Goal: Task Accomplishment & Management: Use online tool/utility

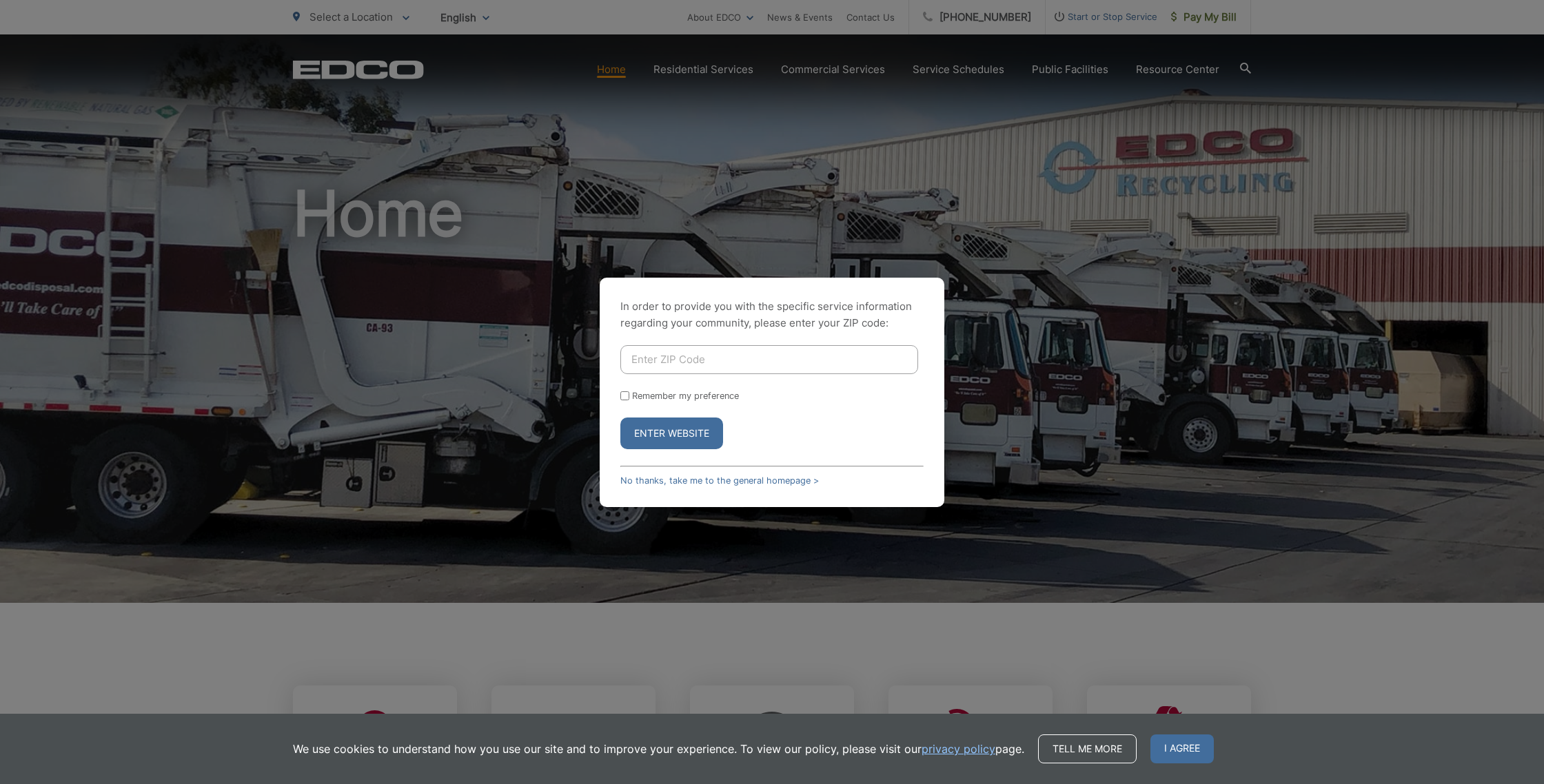
click at [718, 361] on input "Enter ZIP Code" at bounding box center [769, 360] width 298 height 29
type input "91941"
click at [620, 418] on button "Enter Website" at bounding box center [671, 433] width 103 height 32
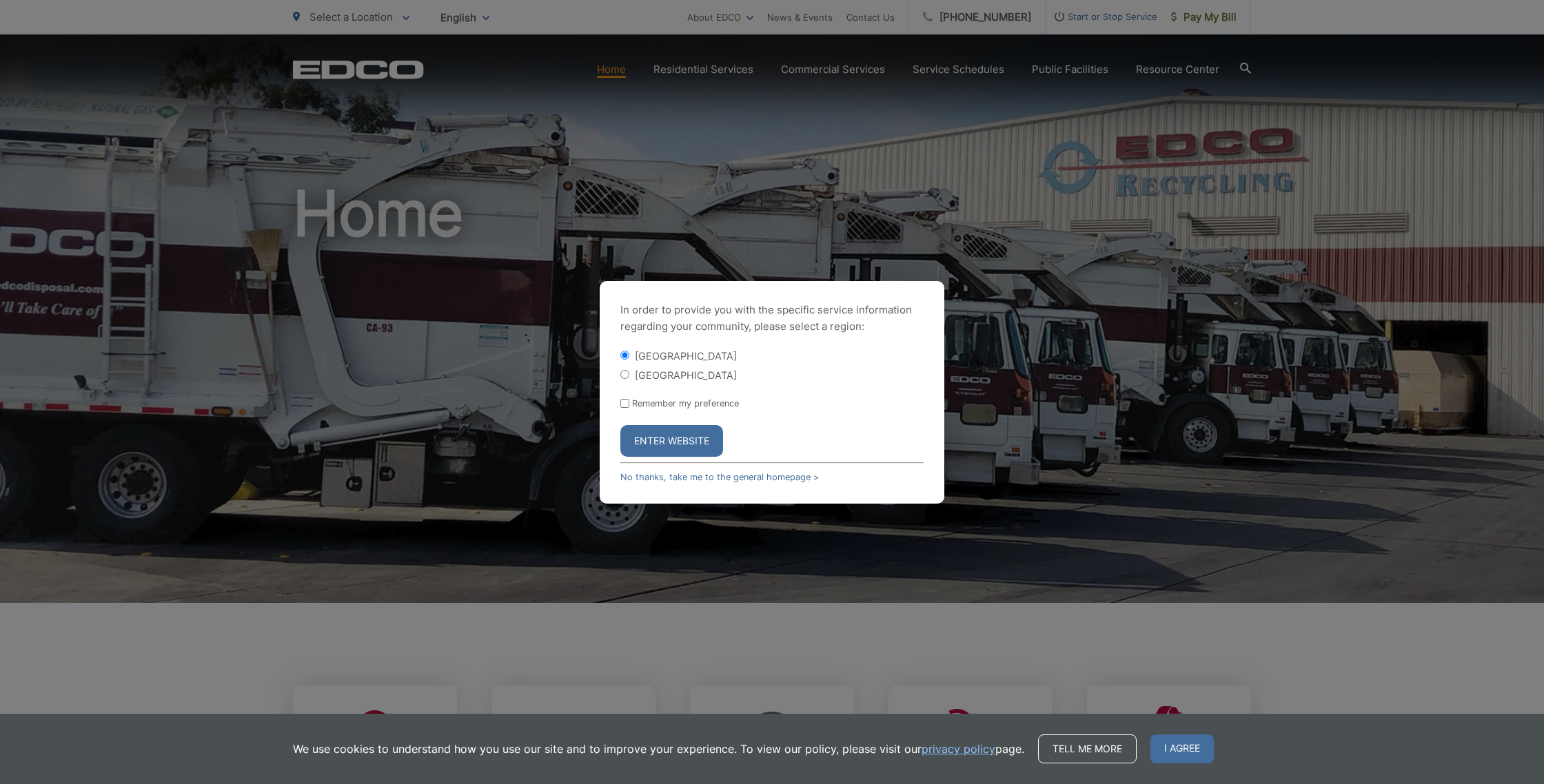
click at [686, 437] on button "Enter Website" at bounding box center [671, 440] width 103 height 32
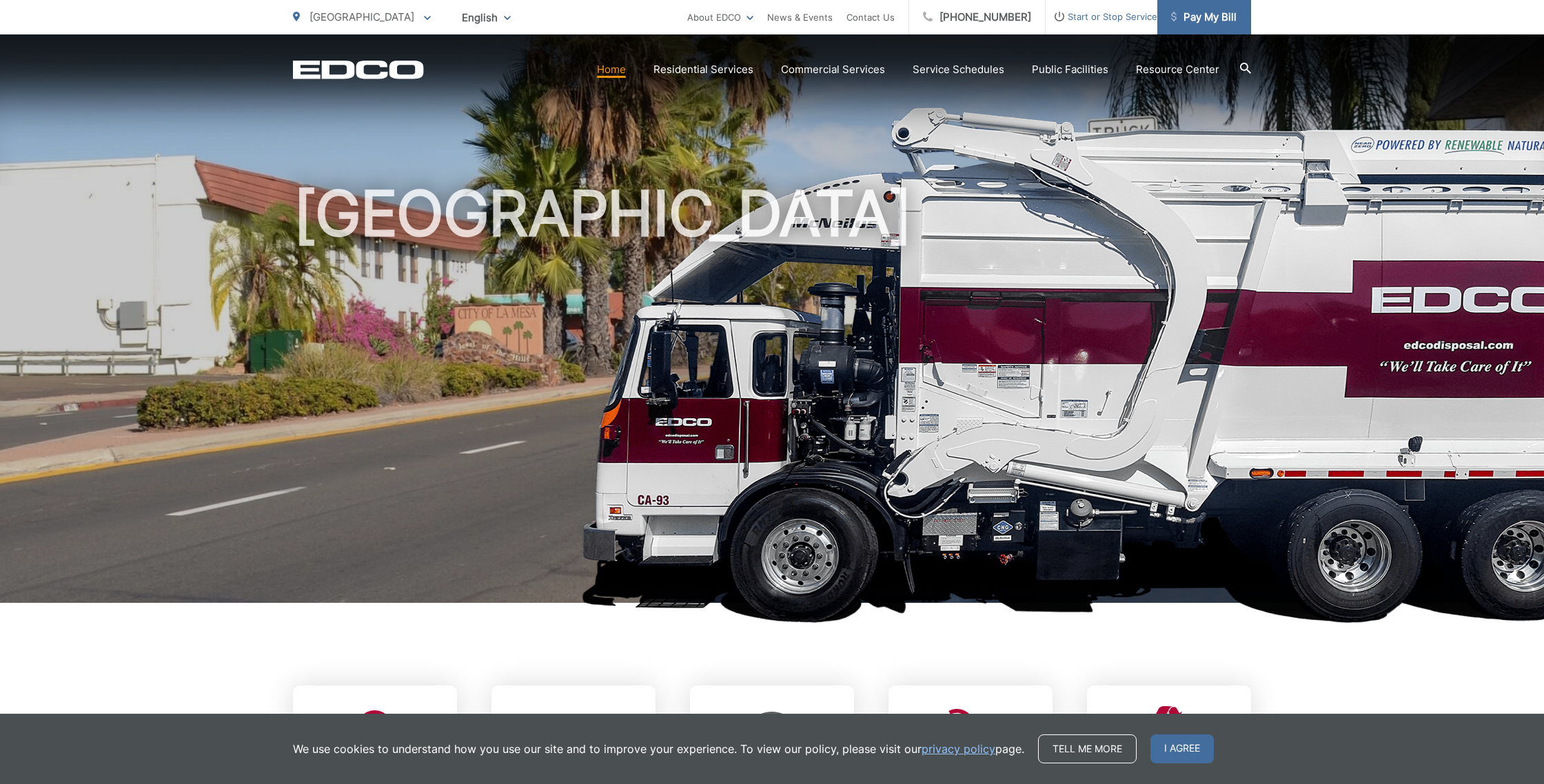
click at [1210, 12] on span "Pay My Bill" at bounding box center [1203, 17] width 66 height 16
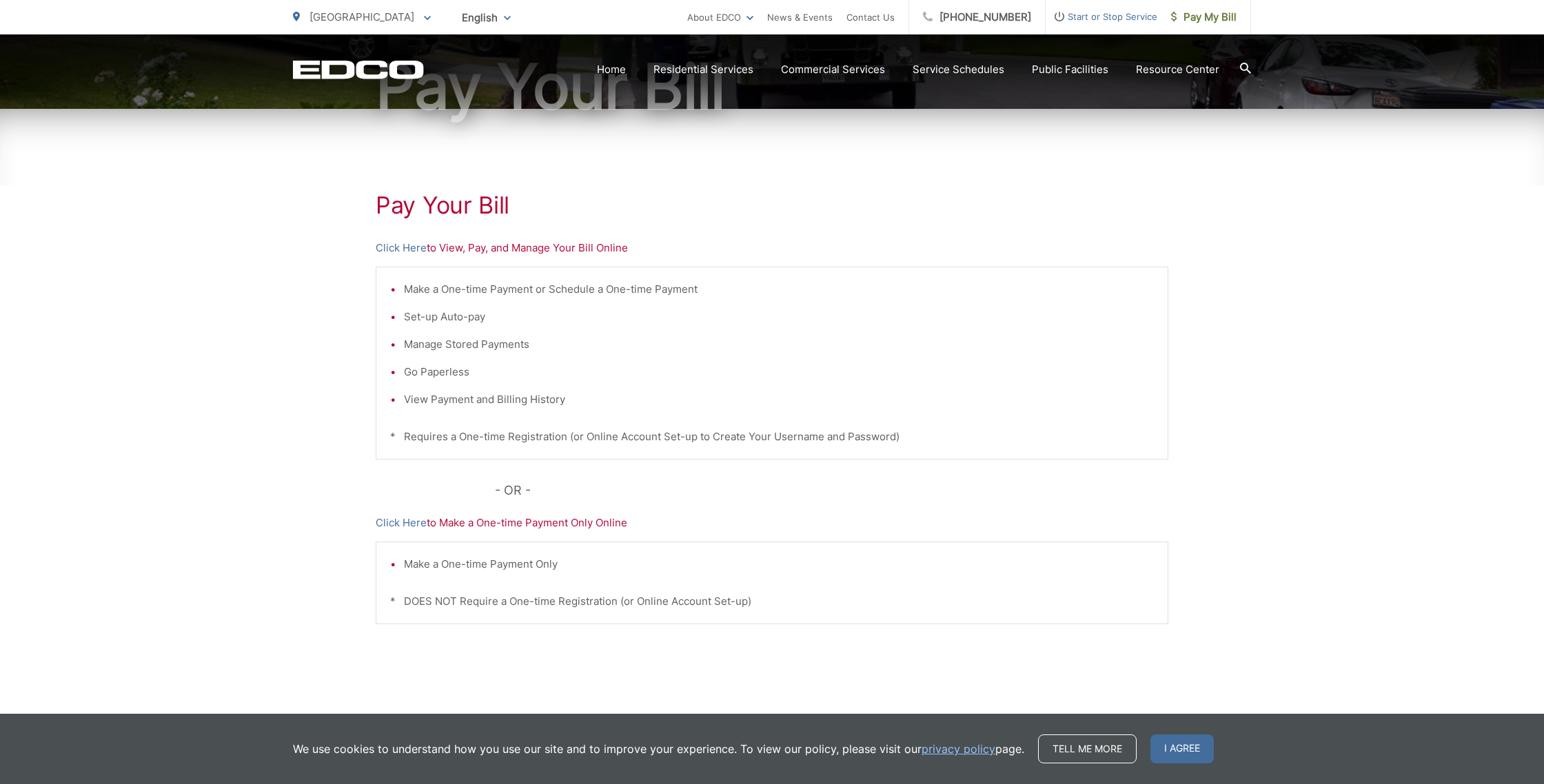
scroll to position [196, 0]
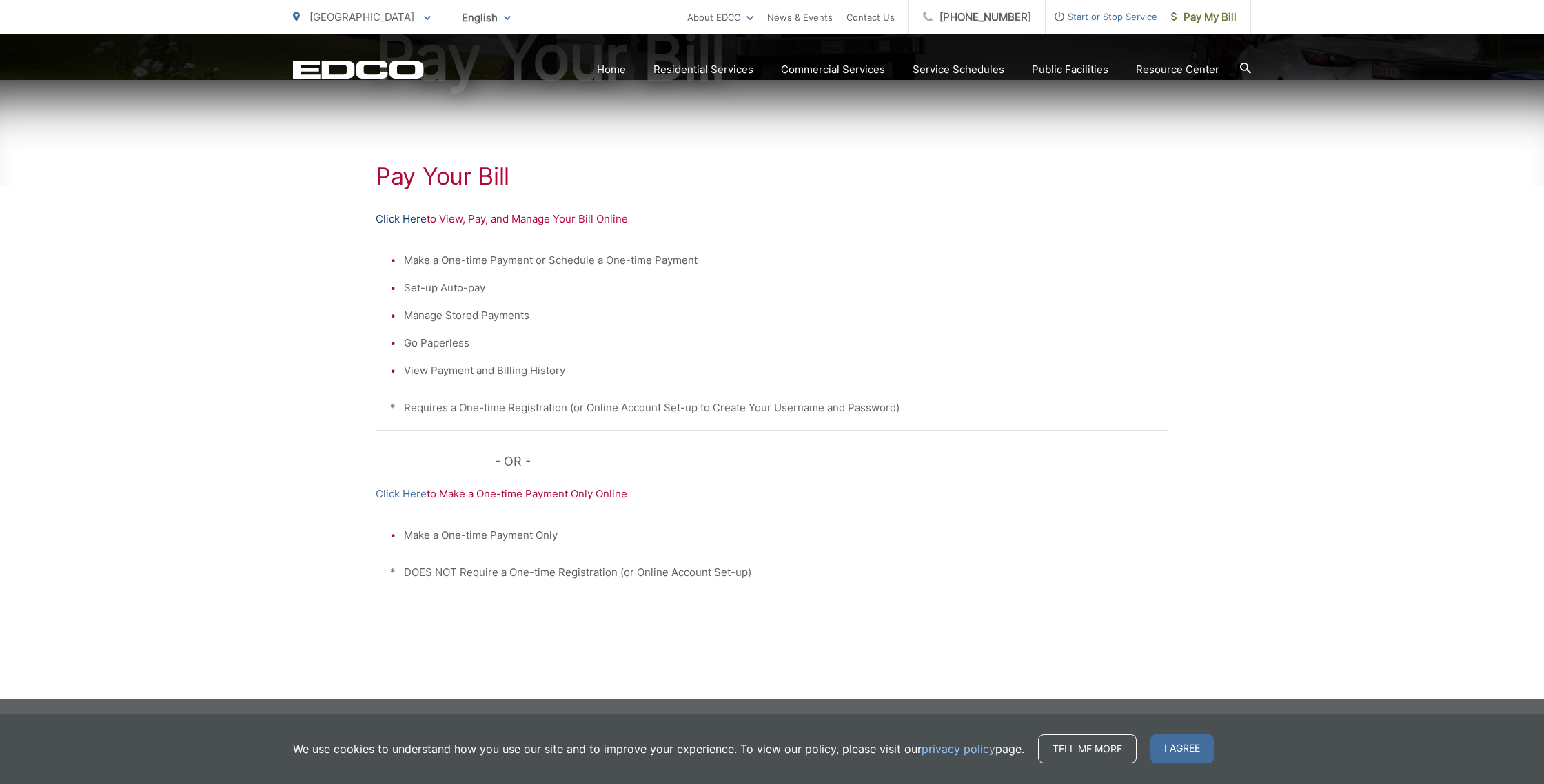
click at [408, 217] on link "Click Here" at bounding box center [401, 218] width 51 height 16
